Goal: Task Accomplishment & Management: Manage account settings

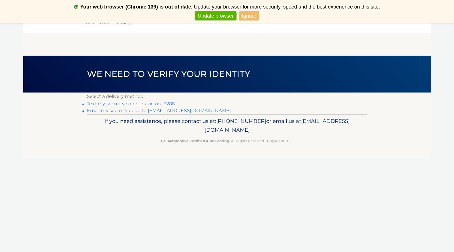
click at [172, 103] on link "Text my security code to xxx-xxx-9288" at bounding box center [131, 103] width 88 height 5
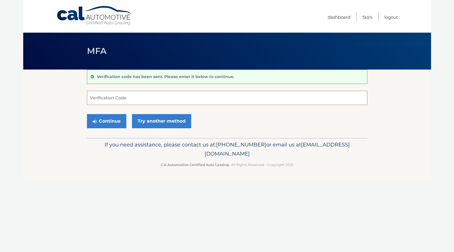
click at [172, 100] on input "Verification Code" at bounding box center [227, 98] width 280 height 14
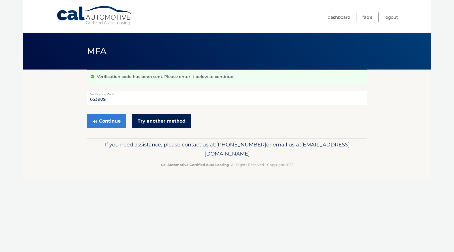
type input "653909"
click at [166, 120] on link "Try another method" at bounding box center [161, 121] width 59 height 14
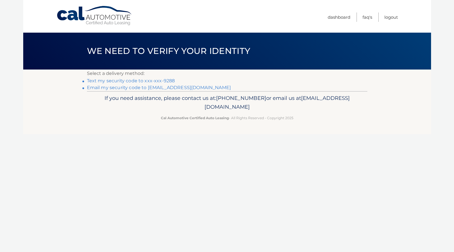
click at [170, 80] on link "Text my security code to xxx-xxx-9288" at bounding box center [131, 80] width 88 height 5
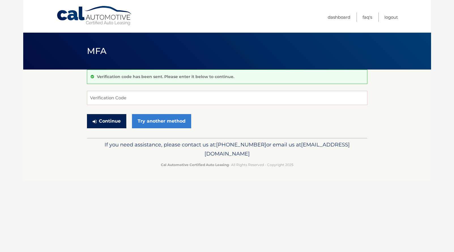
click at [119, 121] on button "Continue" at bounding box center [106, 121] width 39 height 14
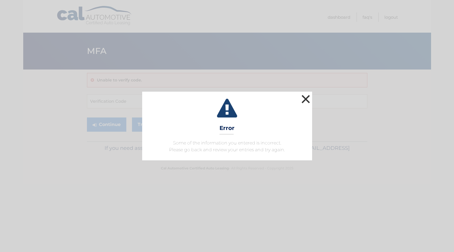
click at [306, 100] on button "×" at bounding box center [305, 98] width 11 height 11
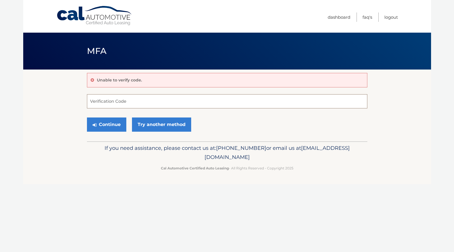
click at [185, 101] on input "Verification Code" at bounding box center [227, 101] width 280 height 14
type input "145084"
click at [111, 123] on button "Continue" at bounding box center [106, 124] width 39 height 14
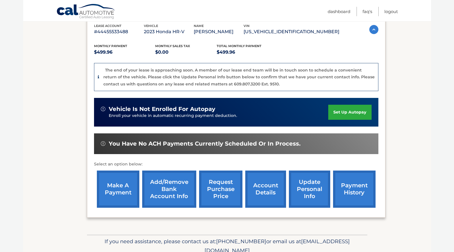
scroll to position [102, 0]
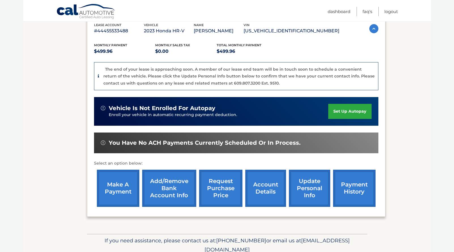
click at [119, 184] on link "make a payment" at bounding box center [118, 187] width 42 height 37
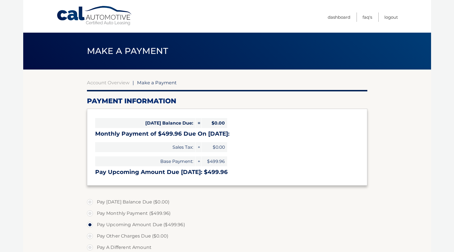
select select "NmRmYjJhZmMtMWI5MC00ZjY1LTlkMTktMmU3MmZhOTI2MzRi"
click at [92, 212] on label "Pay Monthly Payment ($499.96)" at bounding box center [227, 212] width 280 height 11
click at [92, 212] on input "Pay Monthly Payment ($499.96)" at bounding box center [92, 211] width 6 height 9
radio input "true"
click at [271, 213] on label "Pay Monthly Payment ($499.96)" at bounding box center [227, 212] width 280 height 11
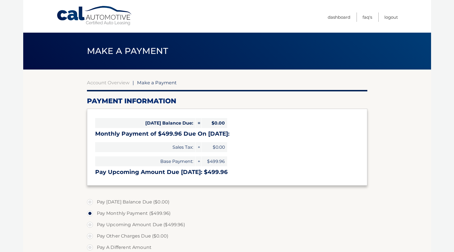
click at [95, 213] on input "Pay Monthly Payment ($499.96)" at bounding box center [92, 211] width 6 height 9
click at [89, 219] on input "Pay Upcoming Amount Due ($499.96)" at bounding box center [92, 223] width 6 height 9
radio input "true"
click at [89, 241] on input "Pay A Different Amount" at bounding box center [92, 245] width 6 height 9
radio input "true"
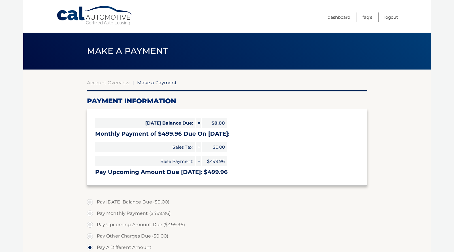
type input "0"
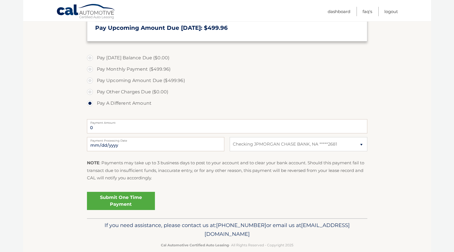
click at [90, 69] on label "Pay Monthly Payment ($499.96)" at bounding box center [227, 68] width 280 height 11
click at [90, 69] on input "Pay Monthly Payment ($499.96)" at bounding box center [92, 67] width 6 height 9
radio input "true"
type input "499.96"
click at [121, 201] on link "Submit One Time Payment" at bounding box center [121, 200] width 68 height 18
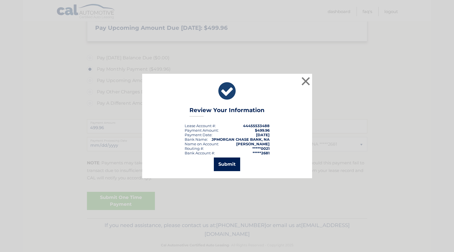
click at [222, 165] on button "Submit" at bounding box center [227, 164] width 26 height 14
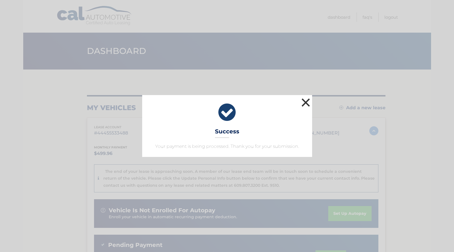
click at [307, 100] on button "×" at bounding box center [305, 102] width 11 height 11
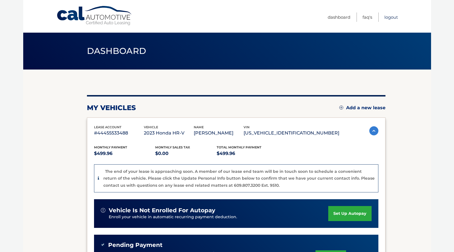
click at [391, 16] on link "Logout" at bounding box center [391, 16] width 14 height 9
